Goal: Transaction & Acquisition: Obtain resource

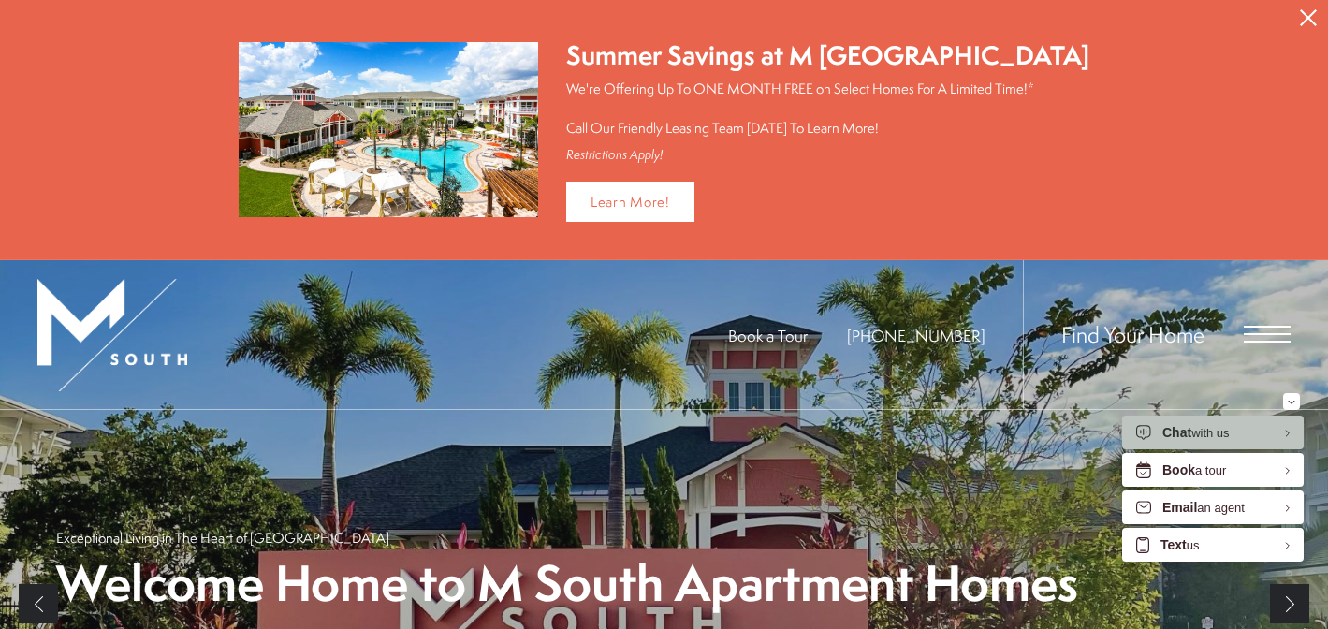
click at [1303, 19] on icon "Close Alert" at bounding box center [1307, 17] width 17 height 17
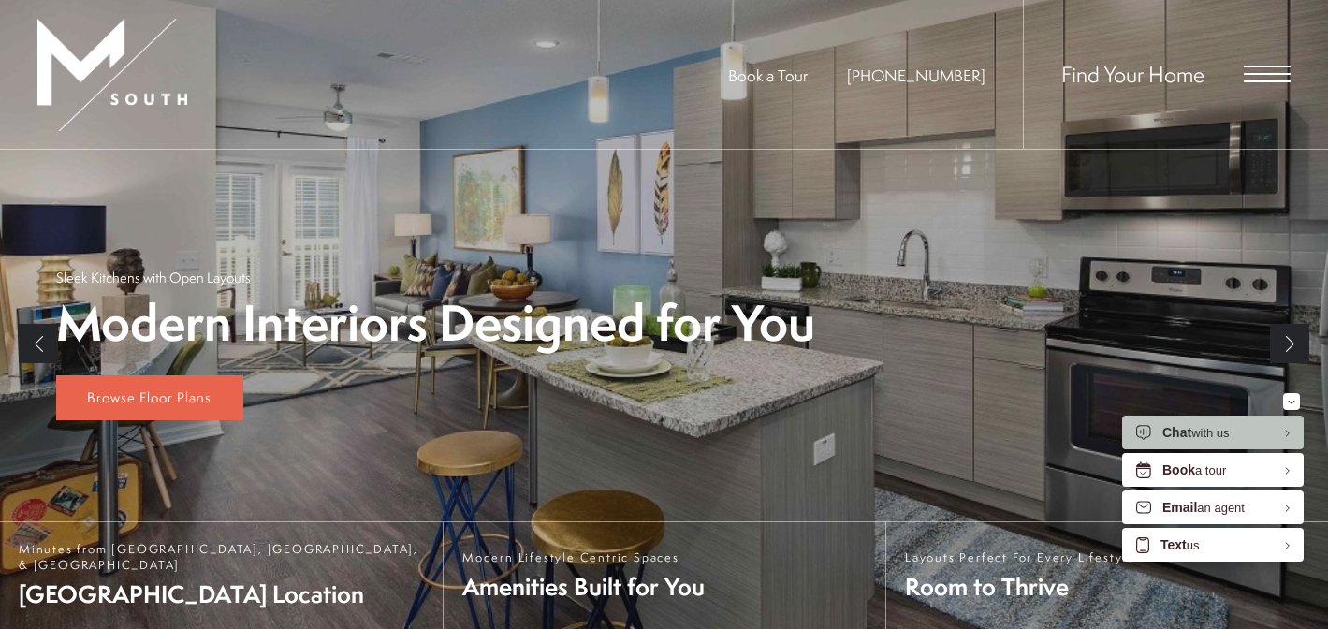
click at [1224, 74] on div "Find Your Home" at bounding box center [1157, 74] width 268 height 149
click at [1268, 76] on span "Open Menu" at bounding box center [1266, 73] width 47 height 17
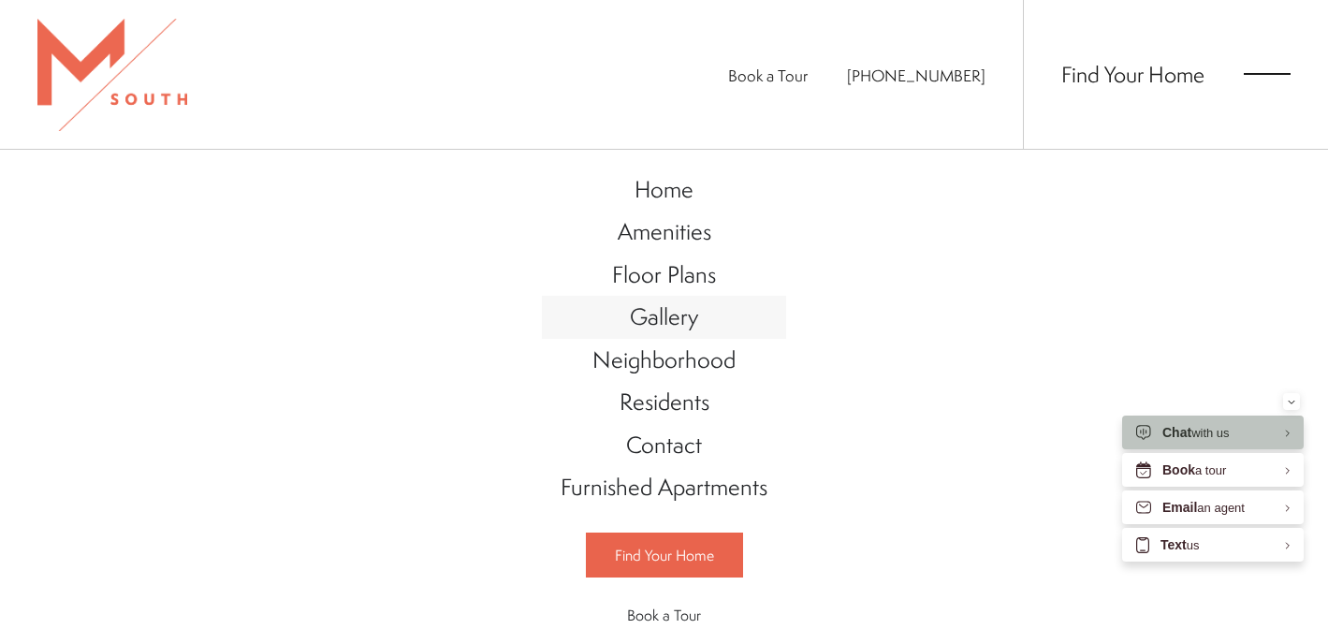
click at [691, 311] on span "Gallery" at bounding box center [664, 316] width 68 height 32
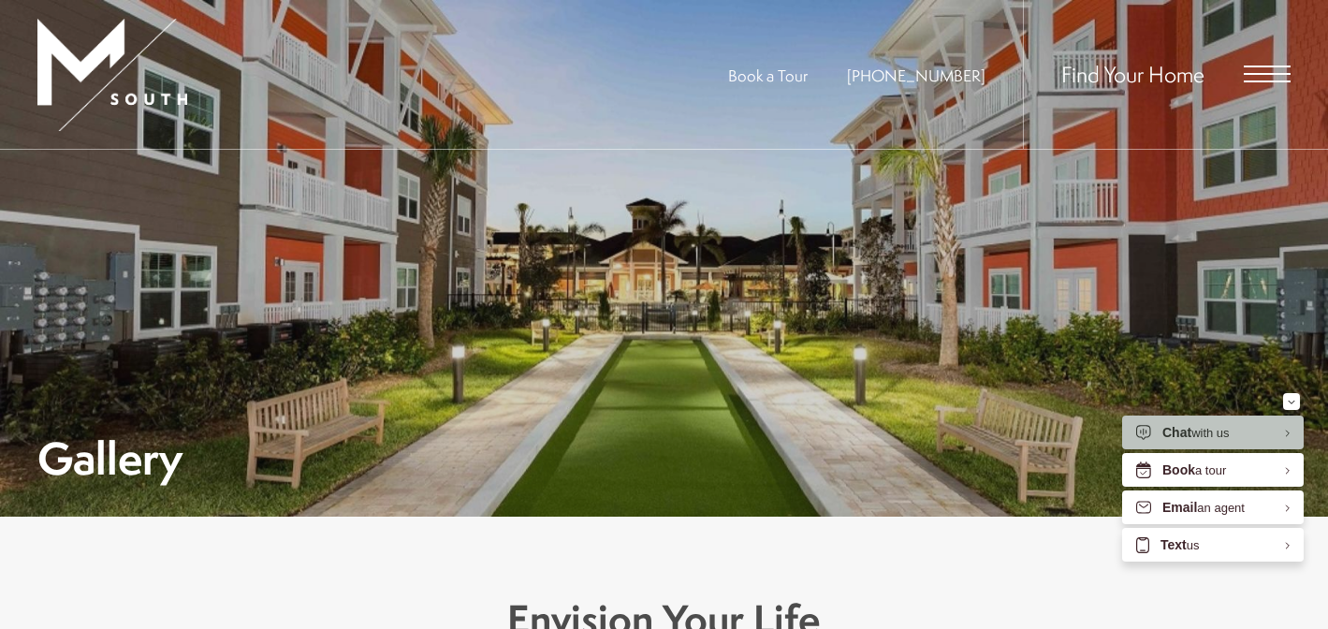
click at [1185, 86] on span "Find Your Home" at bounding box center [1132, 74] width 143 height 30
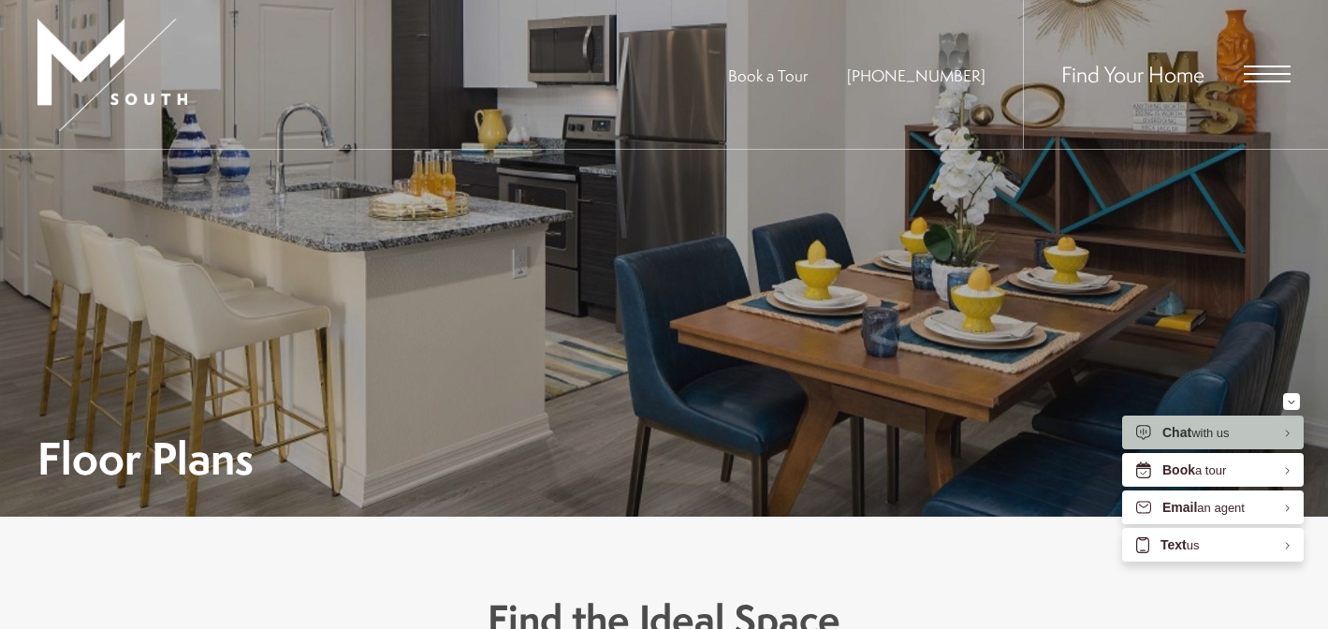
click at [1233, 76] on div "Find Your Home" at bounding box center [1157, 74] width 268 height 149
click at [1257, 80] on span "Open Menu" at bounding box center [1266, 73] width 47 height 17
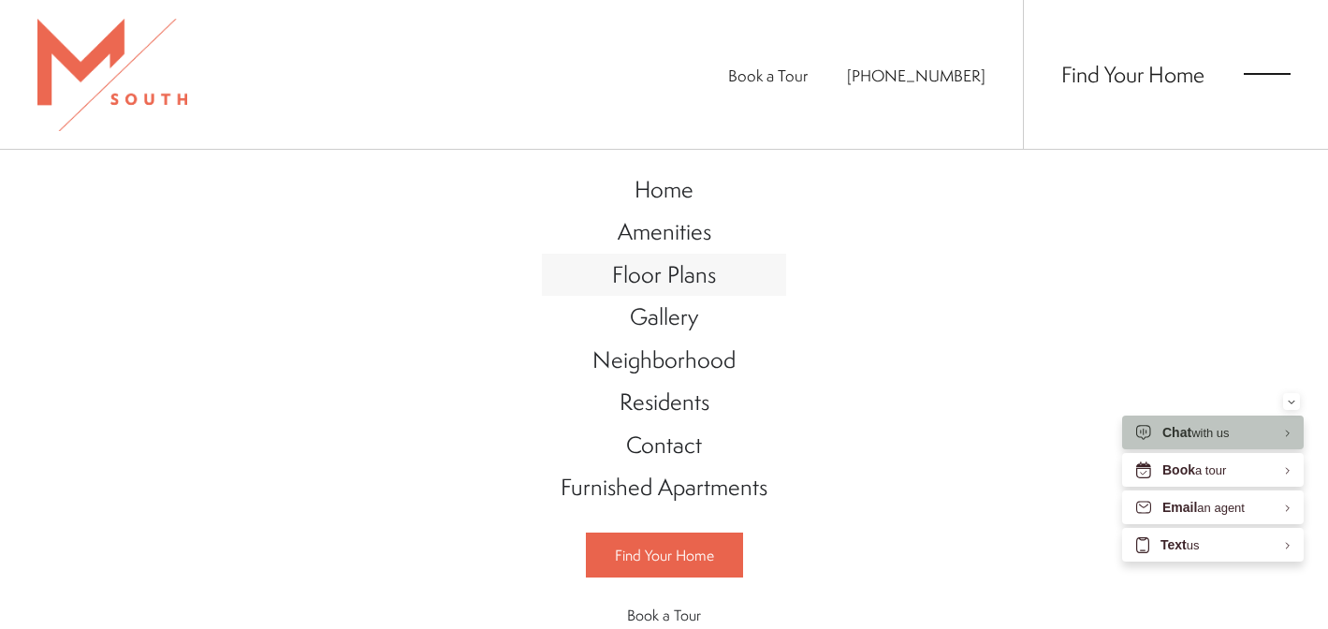
click at [713, 258] on link "Floor Plans" at bounding box center [664, 275] width 244 height 43
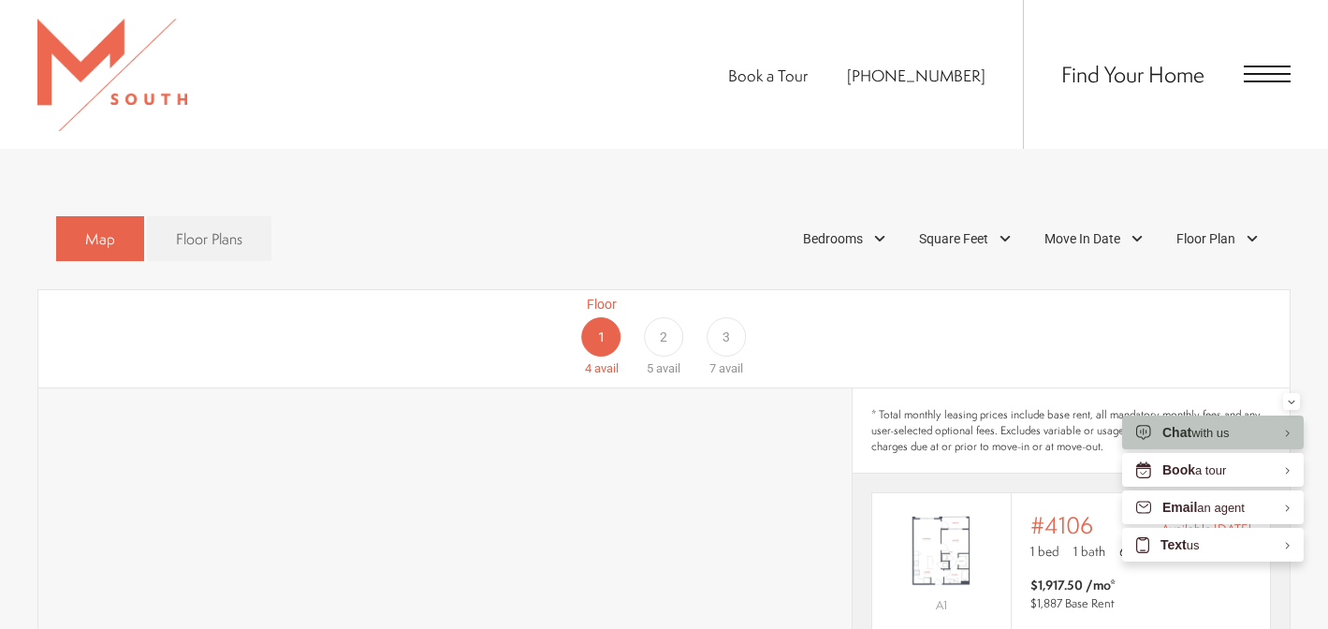
scroll to position [1023, 0]
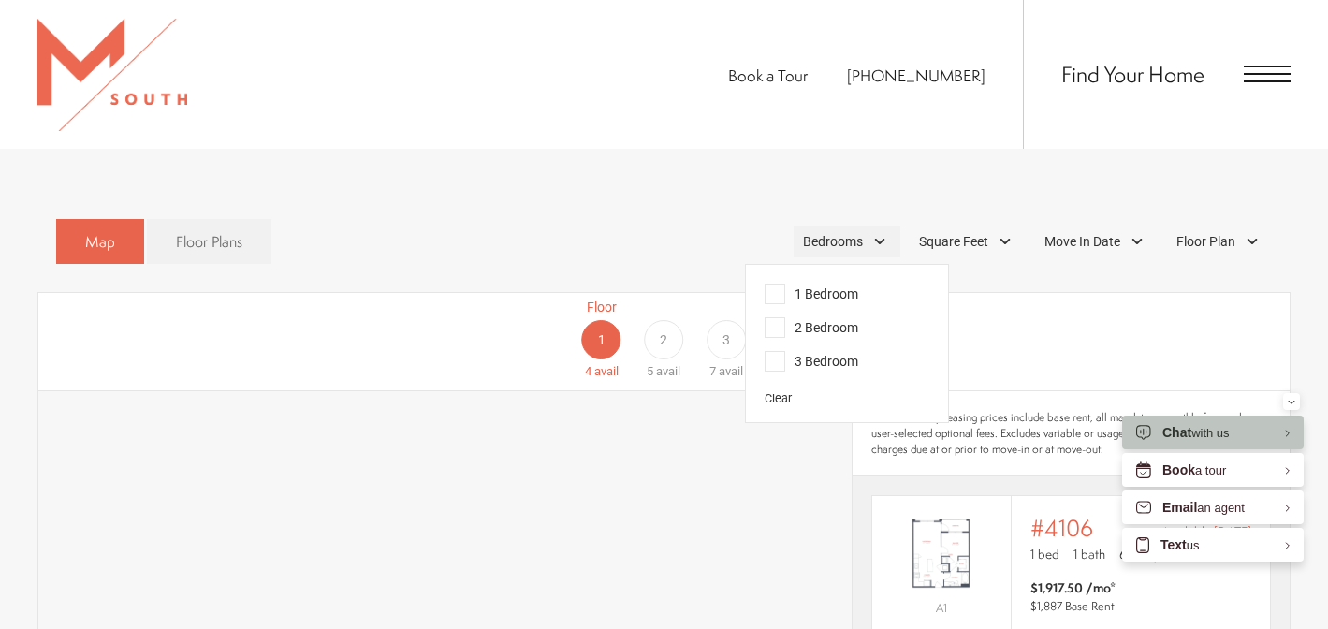
click at [884, 225] on div "Bedrooms" at bounding box center [846, 241] width 107 height 32
click at [878, 311] on label "2 Bedroom" at bounding box center [843, 328] width 171 height 34
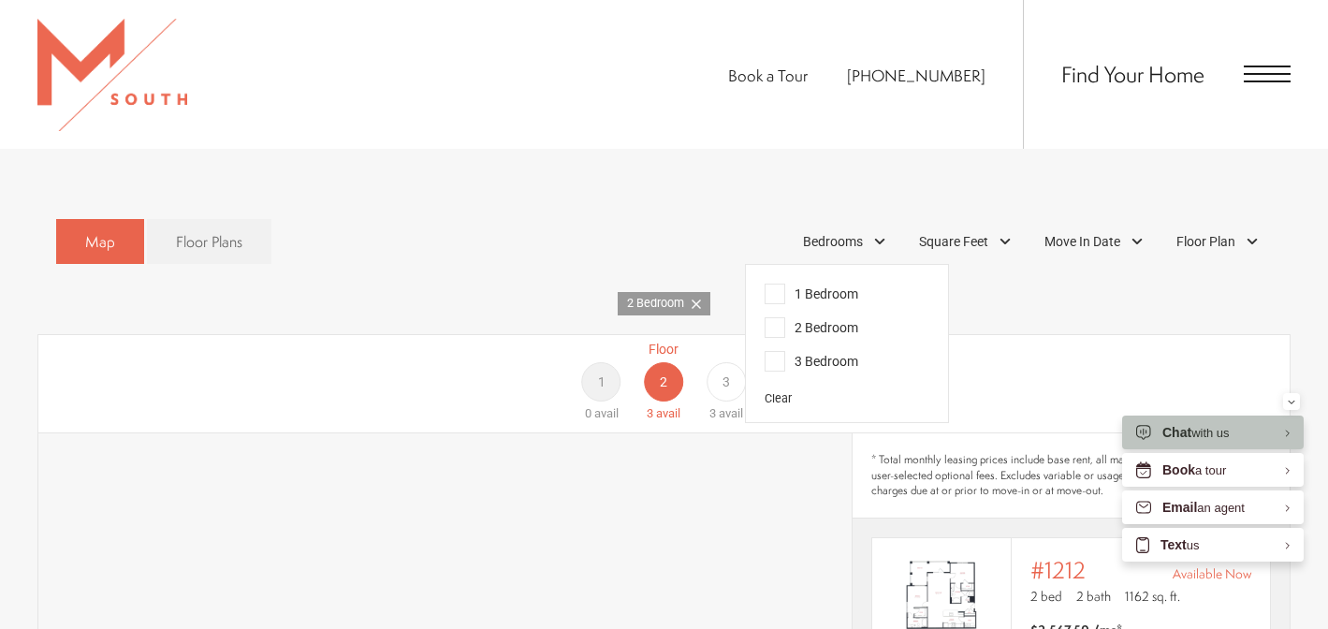
click at [877, 311] on label "2 Bedroom" at bounding box center [843, 328] width 171 height 34
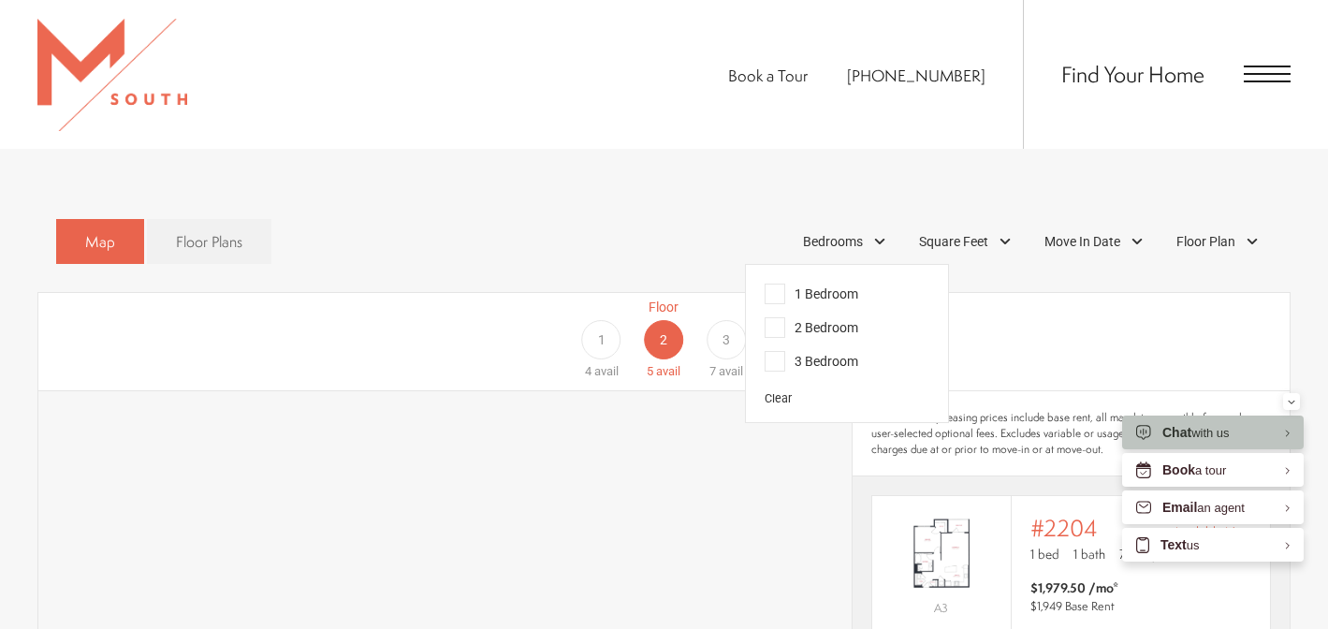
click at [860, 277] on label "1 Bedroom" at bounding box center [843, 294] width 171 height 34
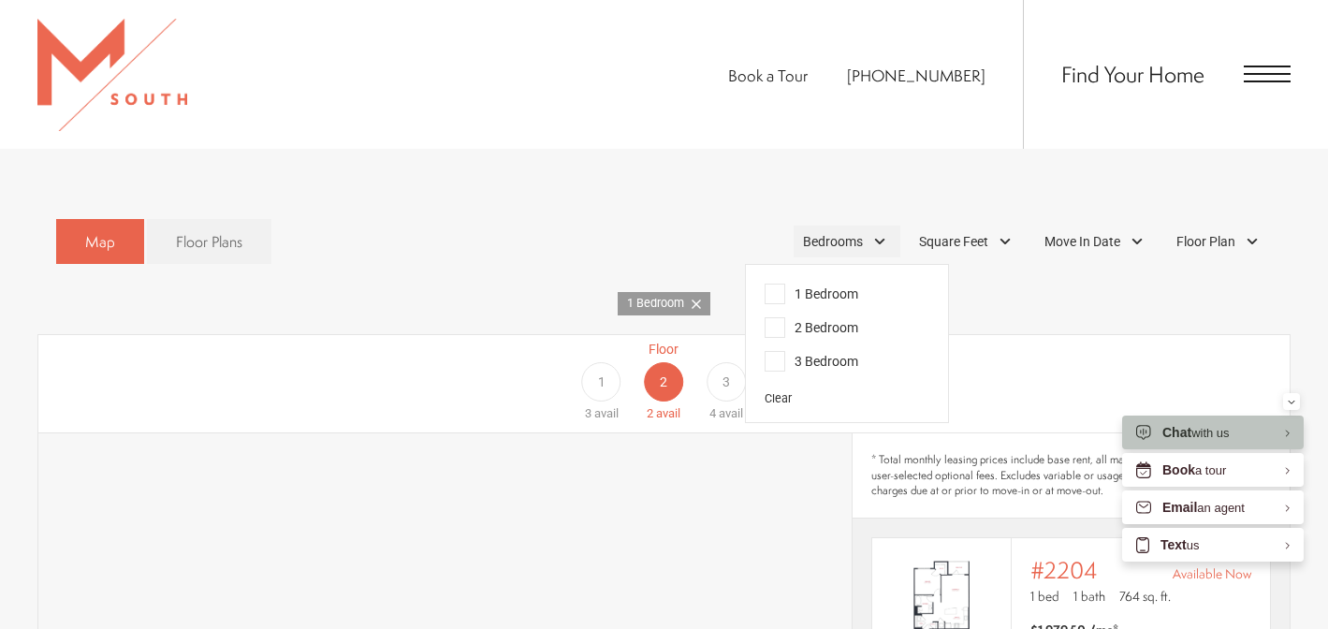
click at [868, 225] on div "Bedrooms" at bounding box center [846, 241] width 107 height 32
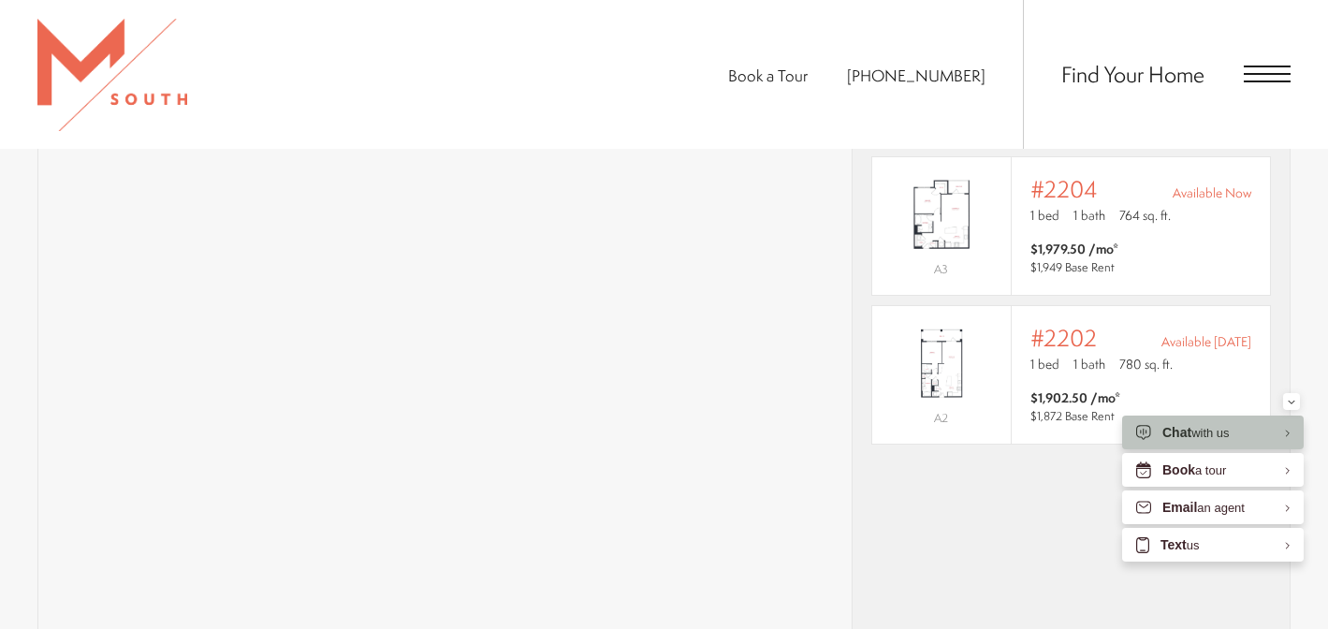
scroll to position [1413, 0]
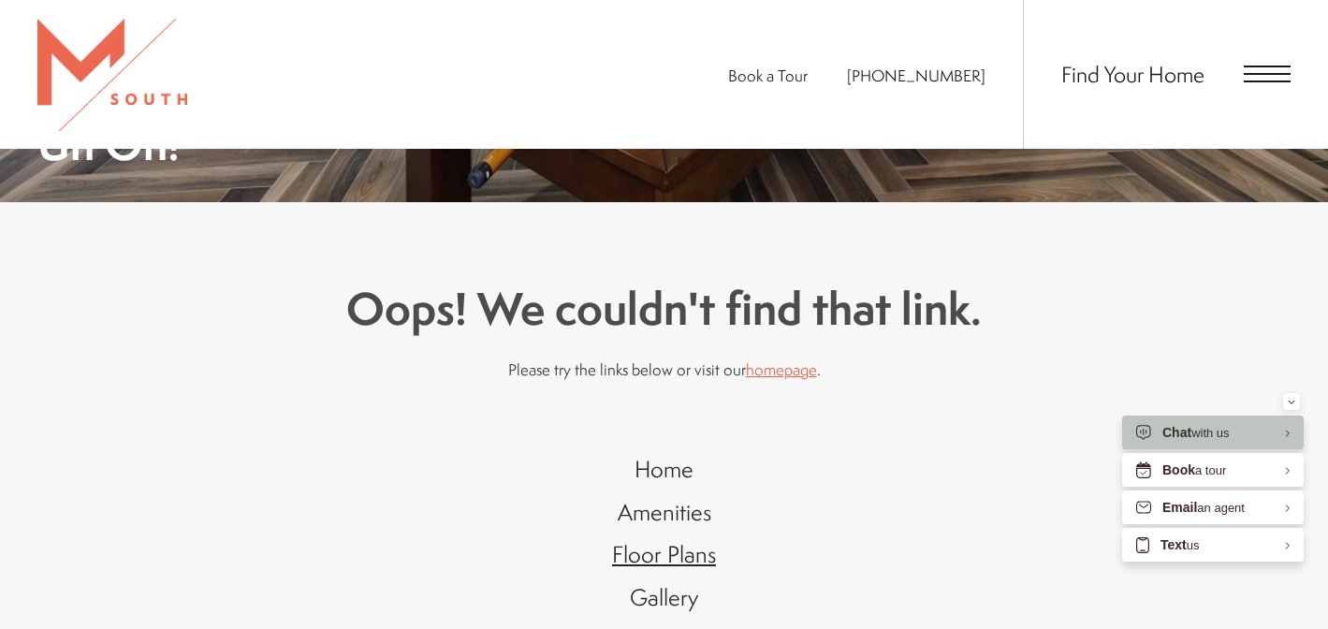
scroll to position [323, 0]
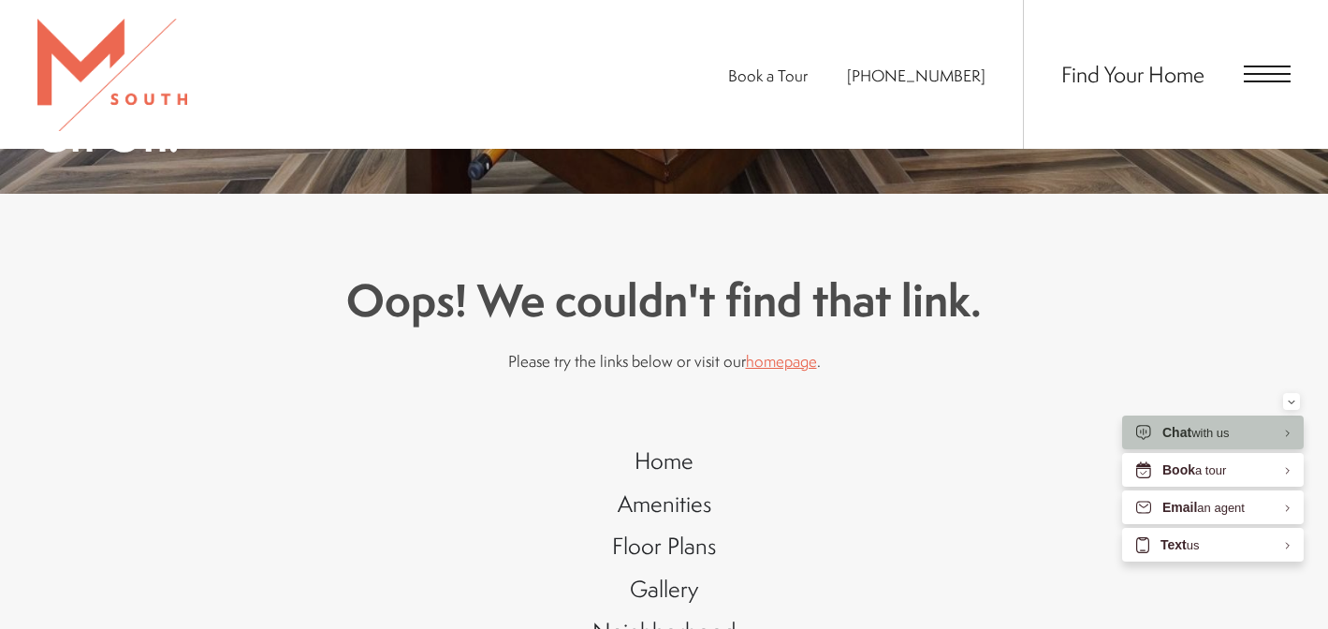
click at [777, 364] on link "homepage" at bounding box center [781, 361] width 71 height 22
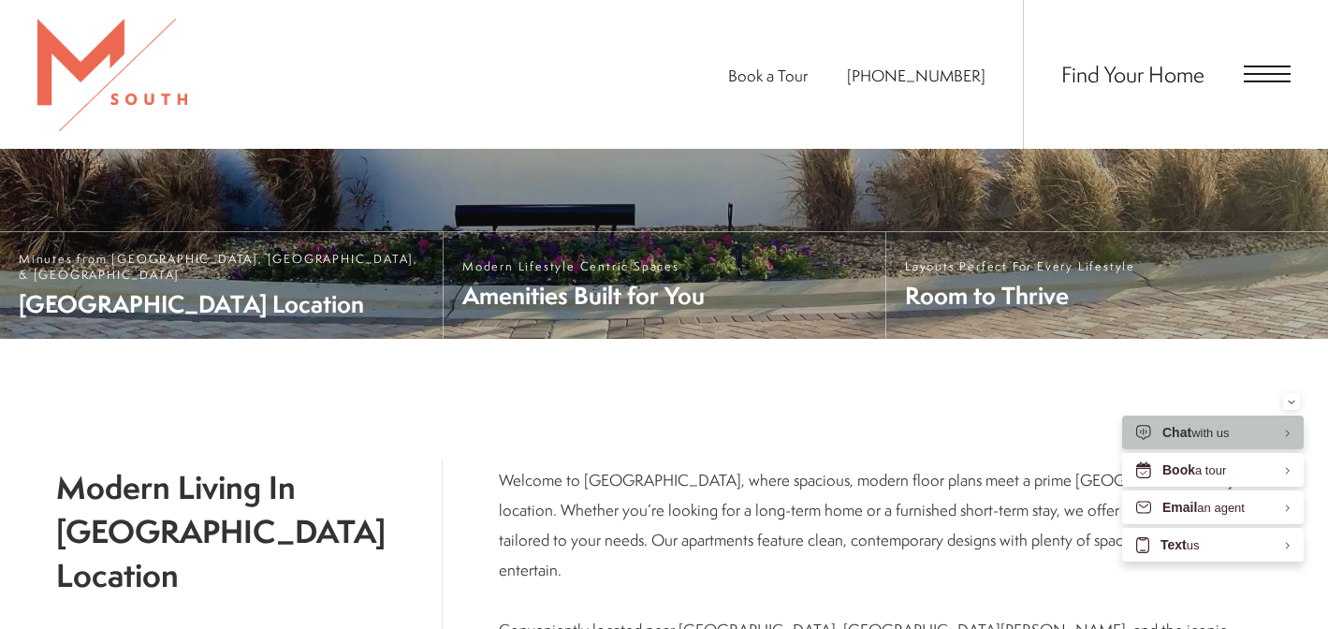
scroll to position [551, 0]
click at [1246, 73] on span "Open Menu" at bounding box center [1266, 74] width 47 height 2
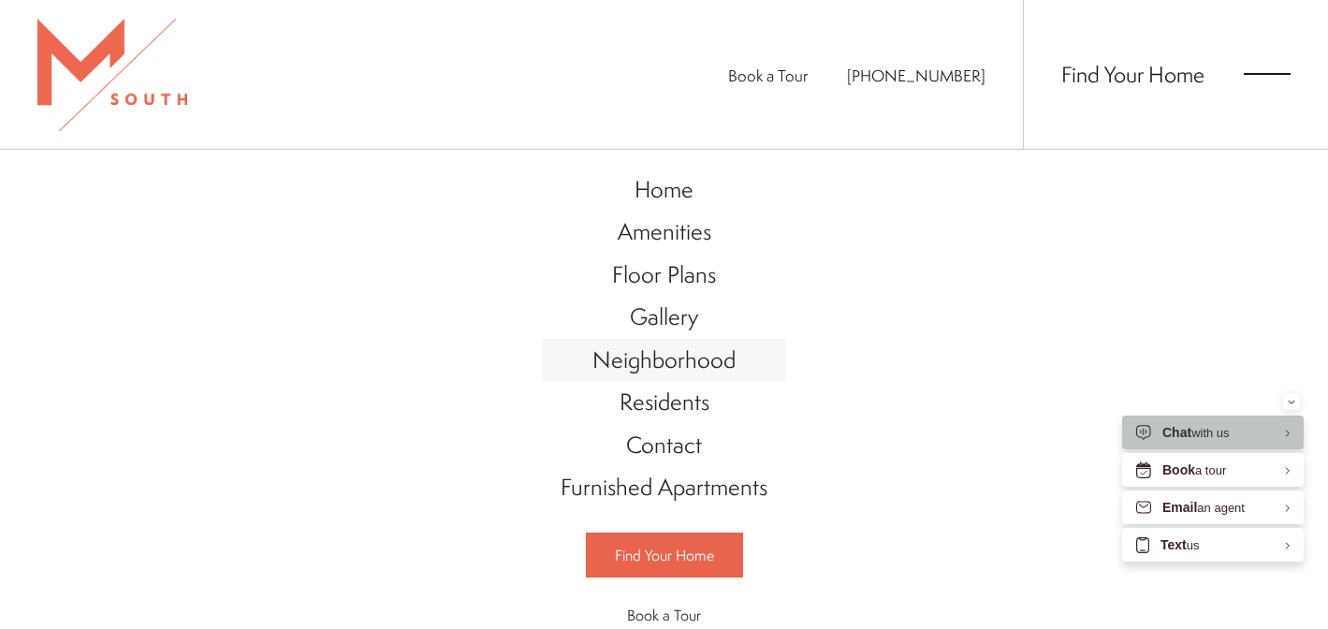
scroll to position [102, 0]
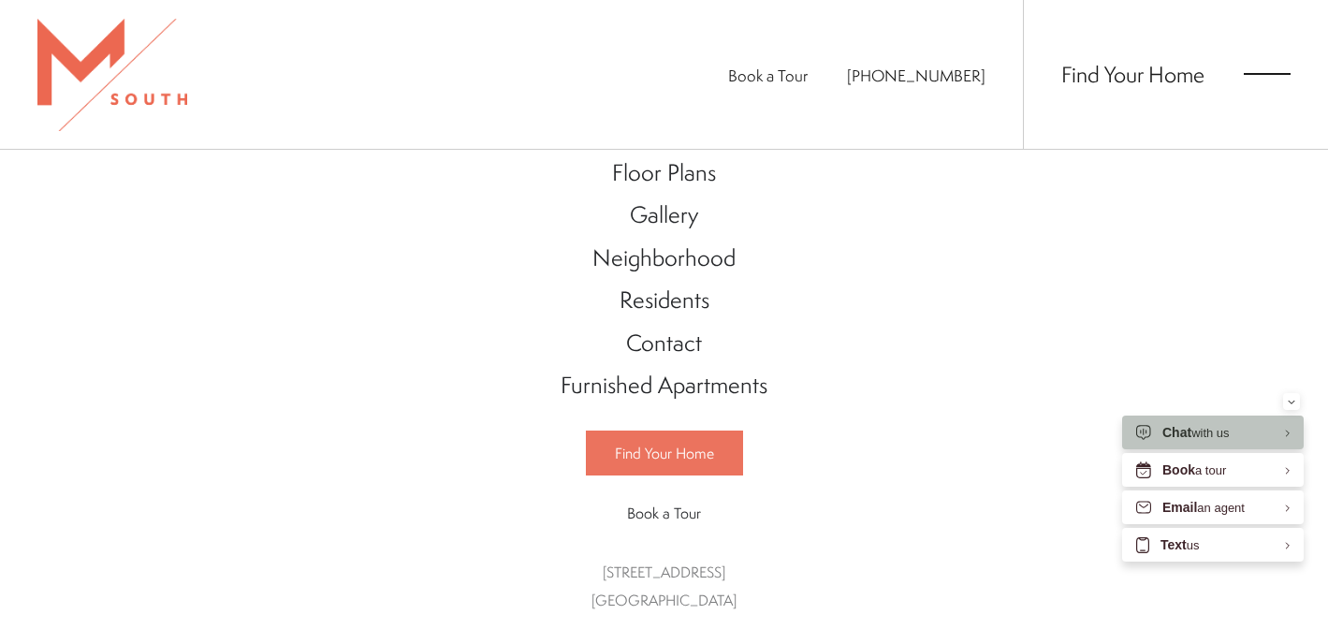
click at [720, 449] on link "Find Your Home" at bounding box center [664, 452] width 157 height 45
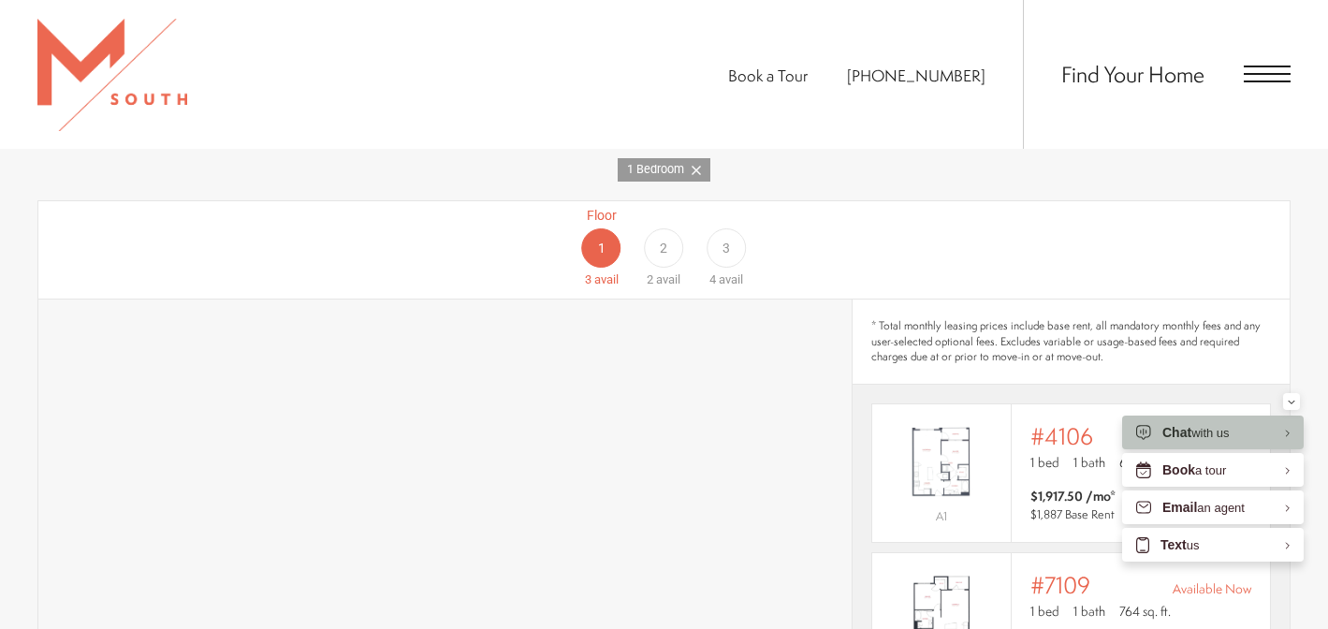
scroll to position [1158, 0]
click at [731, 234] on div "3" at bounding box center [725, 245] width 39 height 39
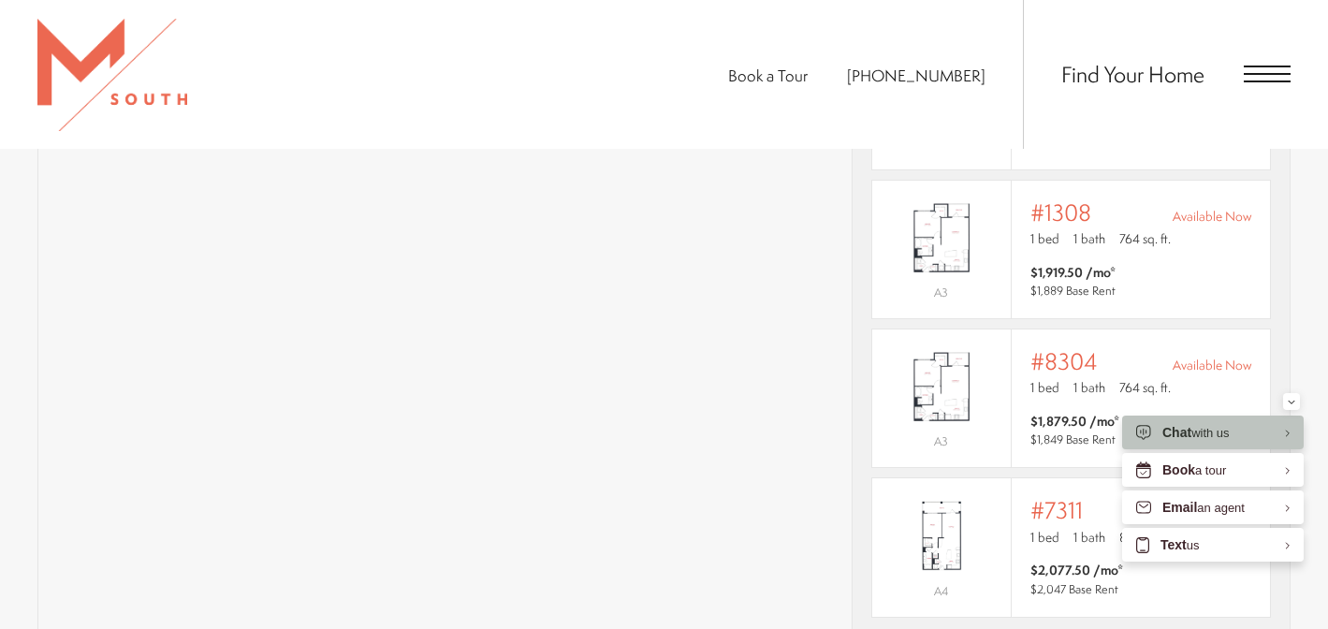
scroll to position [1594, 0]
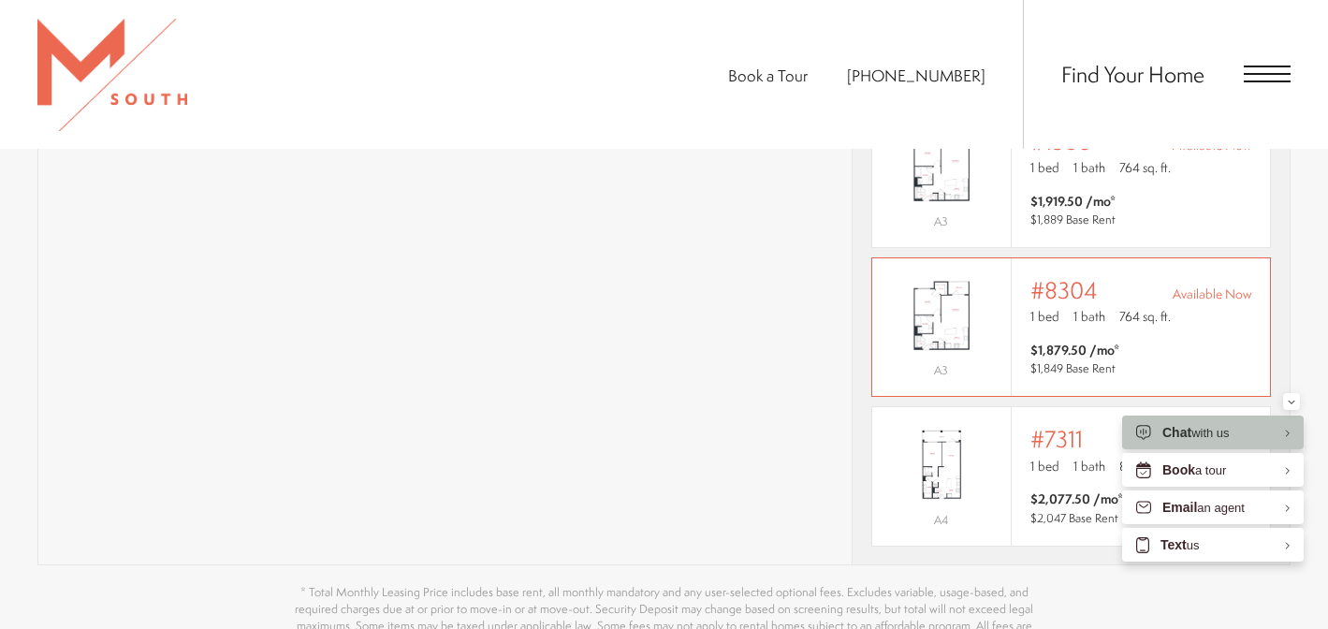
click at [953, 309] on img "View #8304" at bounding box center [941, 315] width 138 height 87
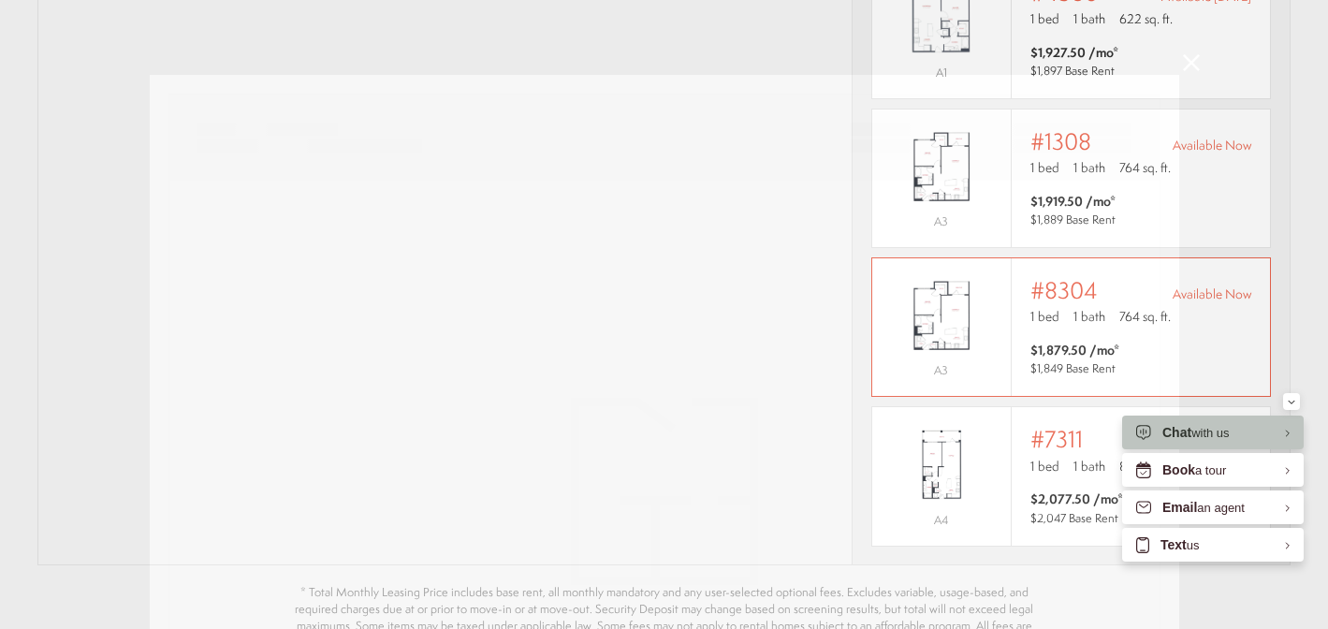
scroll to position [0, 0]
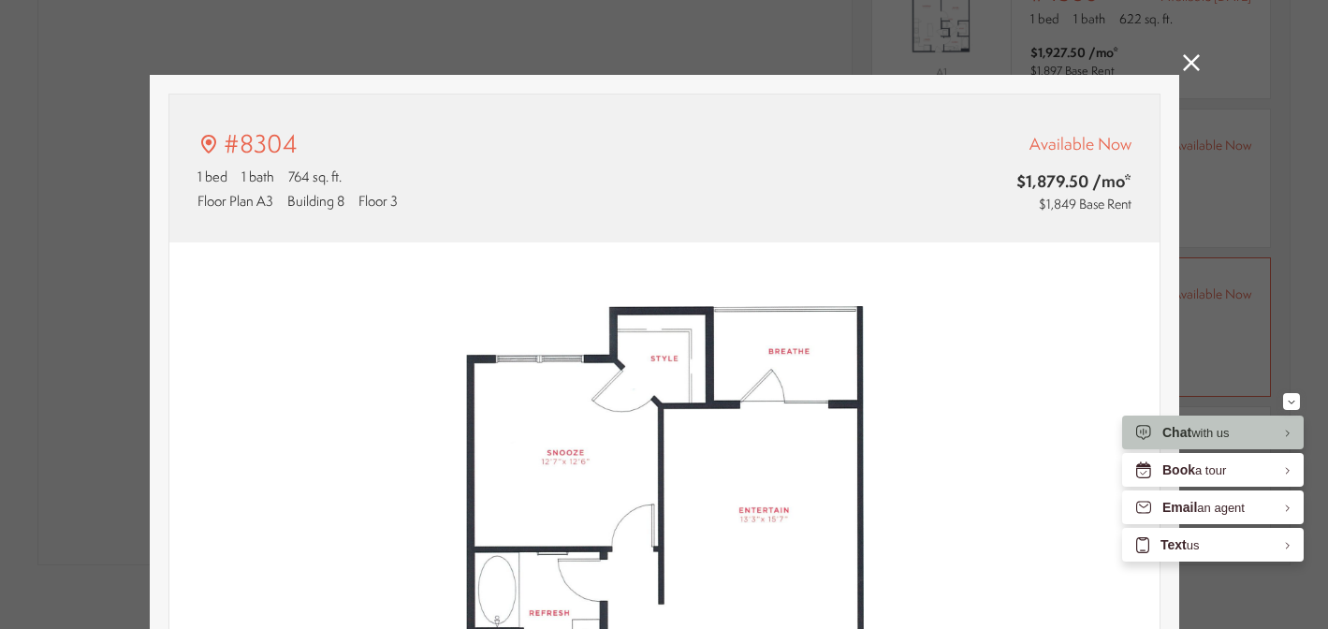
type input "**********"
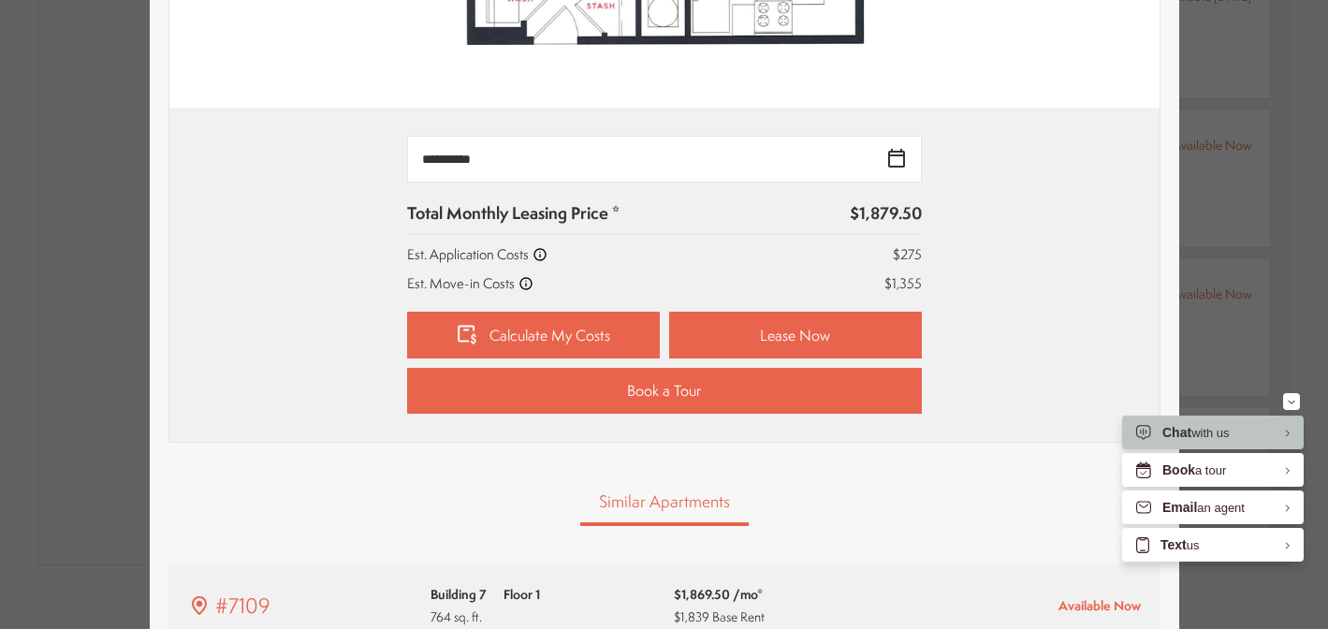
scroll to position [753, 0]
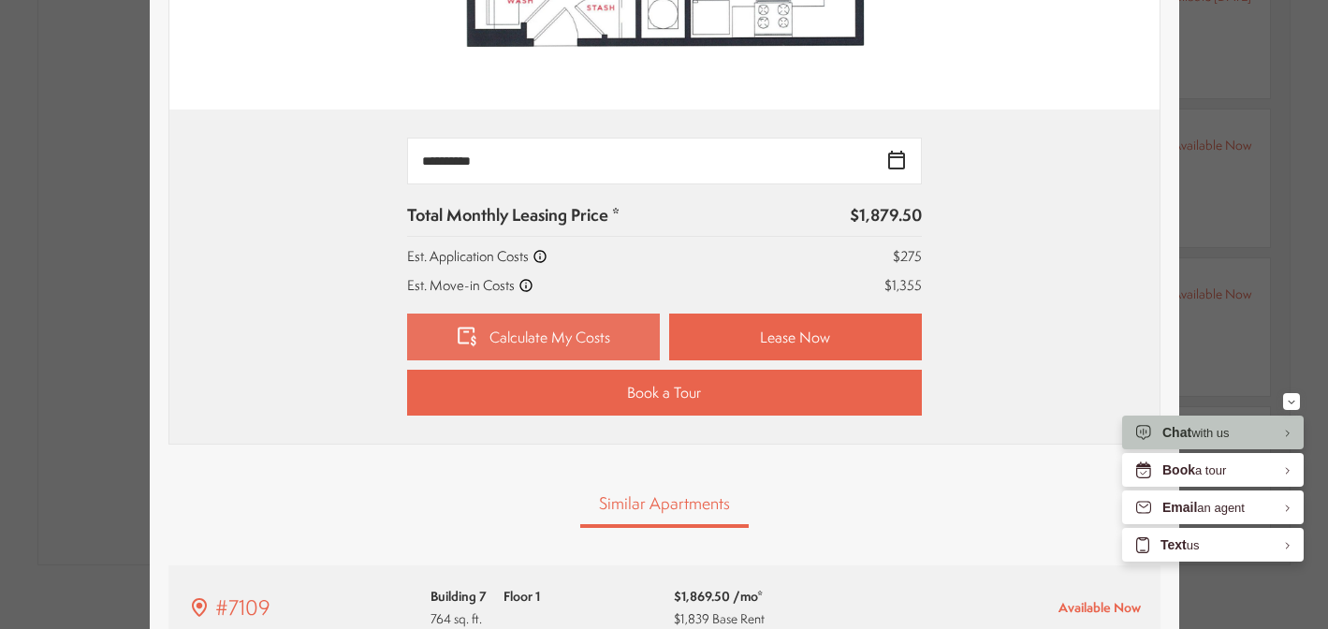
click at [606, 324] on link "Calculate My Costs" at bounding box center [533, 336] width 253 height 47
